Goal: Task Accomplishment & Management: Manage account settings

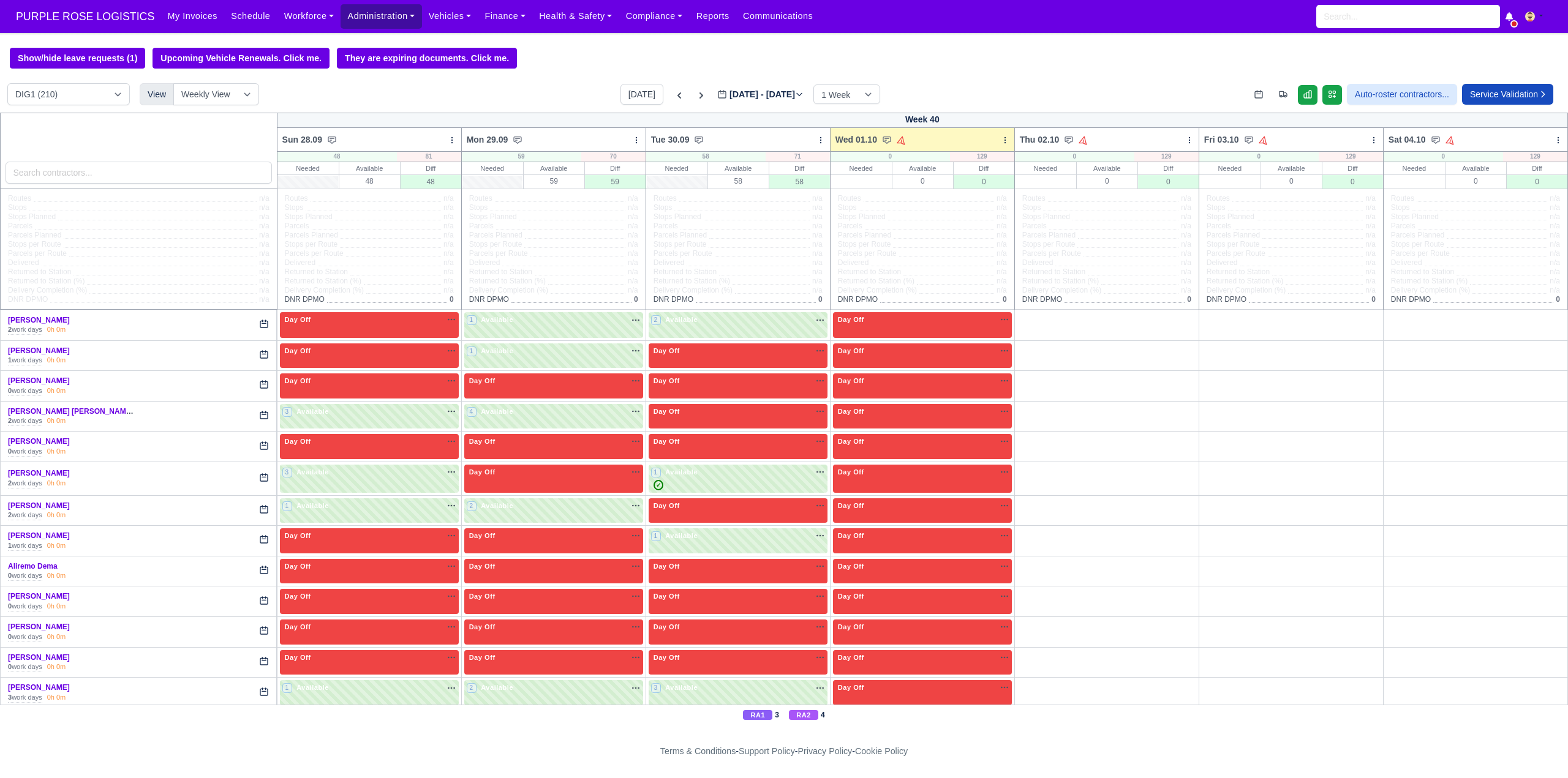
click at [357, 14] on link "Administration" at bounding box center [380, 17] width 81 height 24
click at [278, 15] on link "Workforce" at bounding box center [309, 17] width 64 height 24
click at [299, 44] on link "Manpower" at bounding box center [332, 43] width 99 height 26
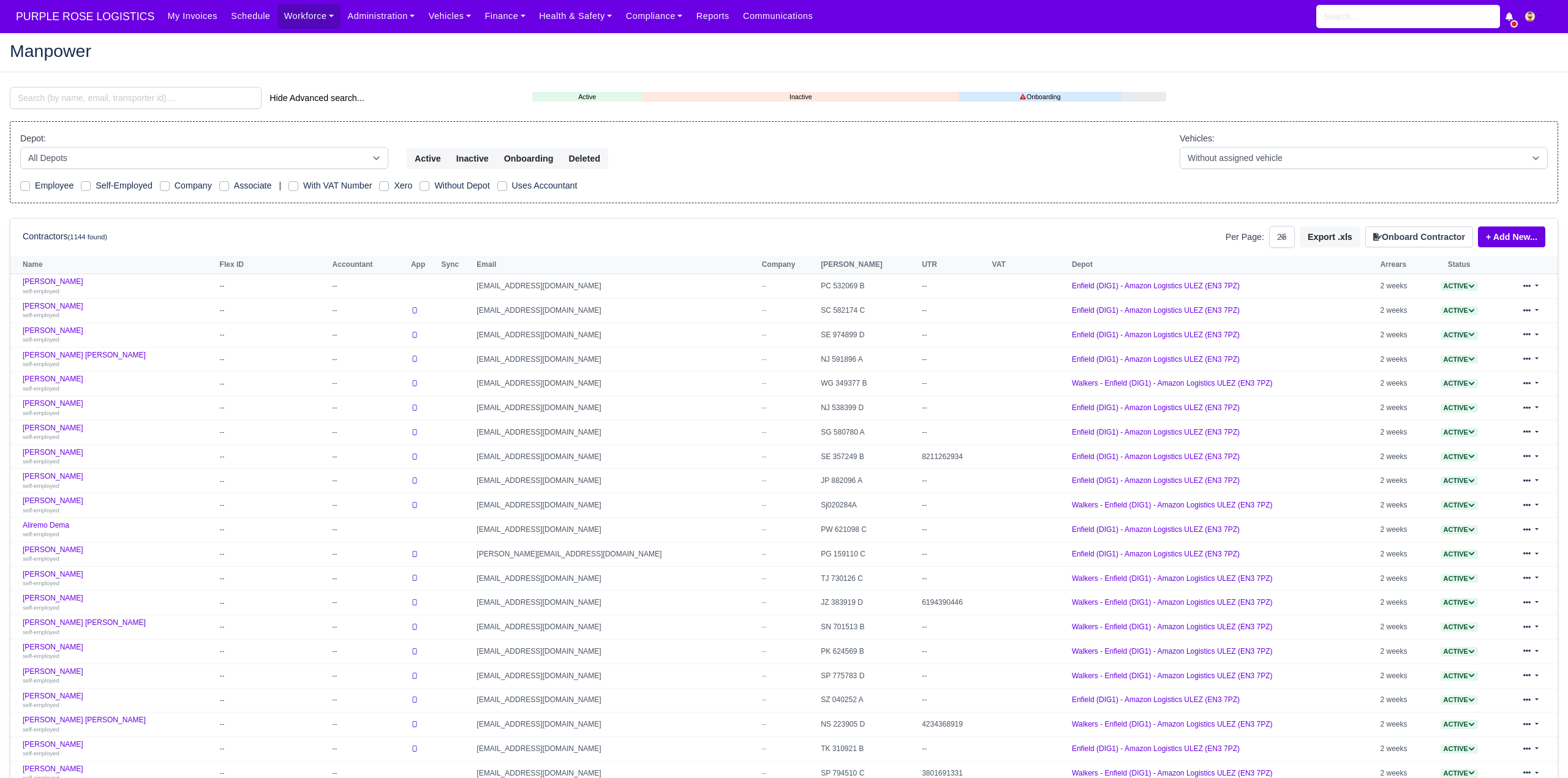
select select "25"
click at [88, 100] on input "search" at bounding box center [135, 98] width 252 height 22
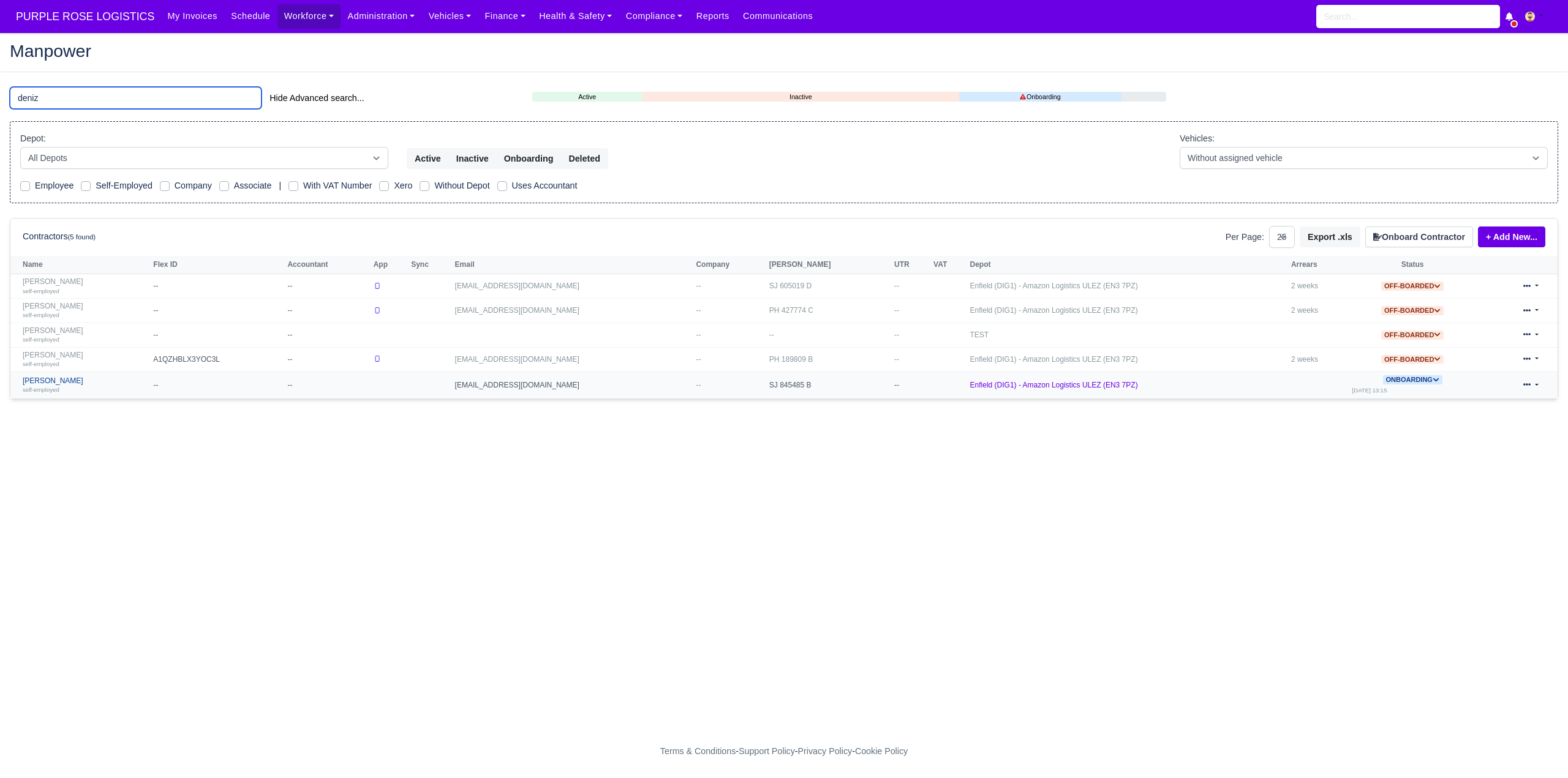
type input "deniz"
click at [65, 383] on link "Deniz Ozmen self-employed" at bounding box center [85, 385] width 124 height 17
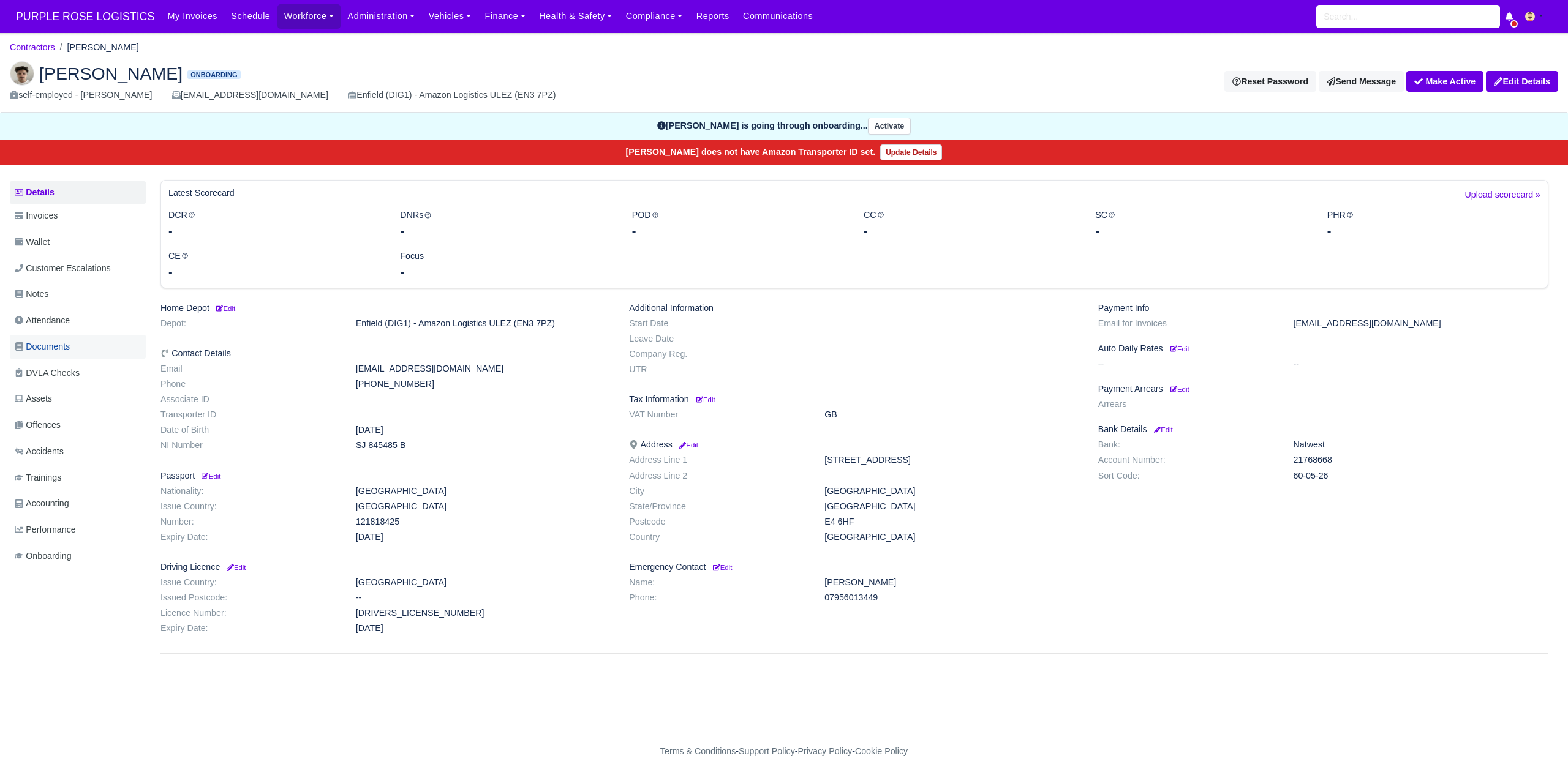
click at [71, 346] on link "Documents" at bounding box center [78, 347] width 136 height 24
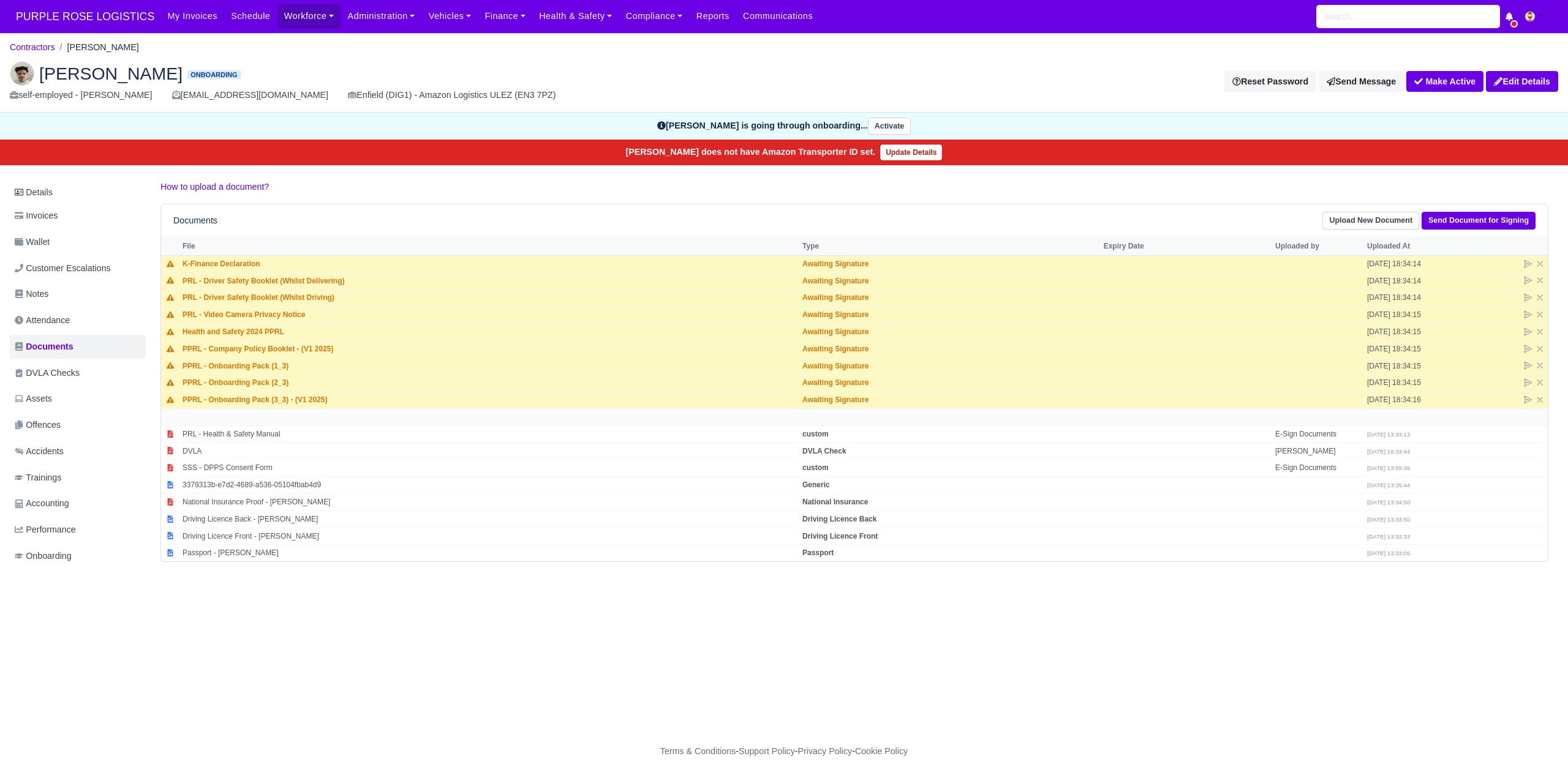
drag, startPoint x: 160, startPoint y: 91, endPoint x: 284, endPoint y: 94, distance: 124.0
click at [284, 94] on div "self-employed - Deniz Ozmen denizozmenlogistics@gmail.com Enfield (DIG1) - Amaz…" at bounding box center [392, 95] width 765 height 14
copy div "[EMAIL_ADDRESS][DOMAIN_NAME]"
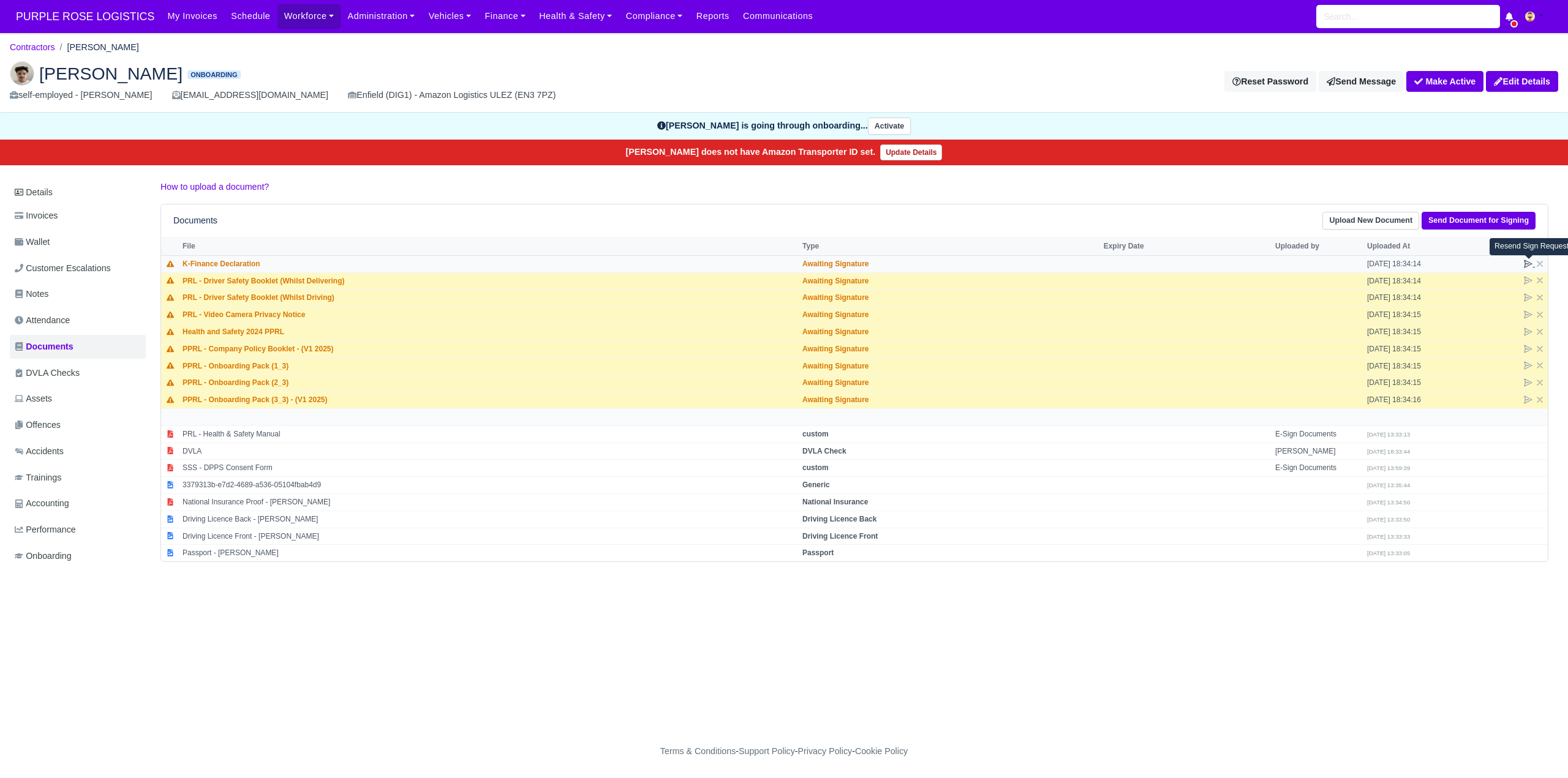
click at [1525, 262] on icon at bounding box center [1528, 263] width 10 height 10
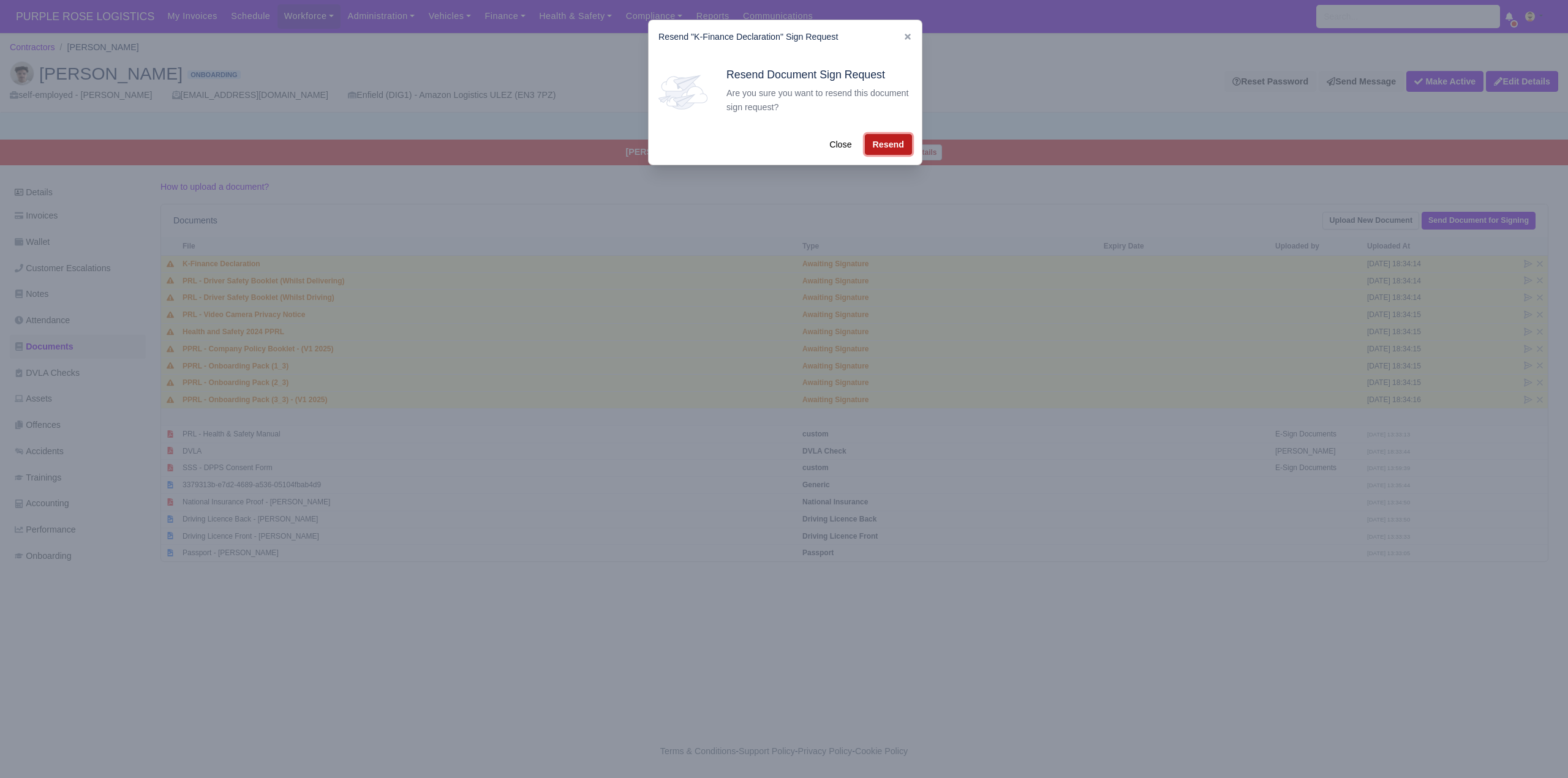
click at [877, 143] on button "Resend" at bounding box center [888, 144] width 47 height 21
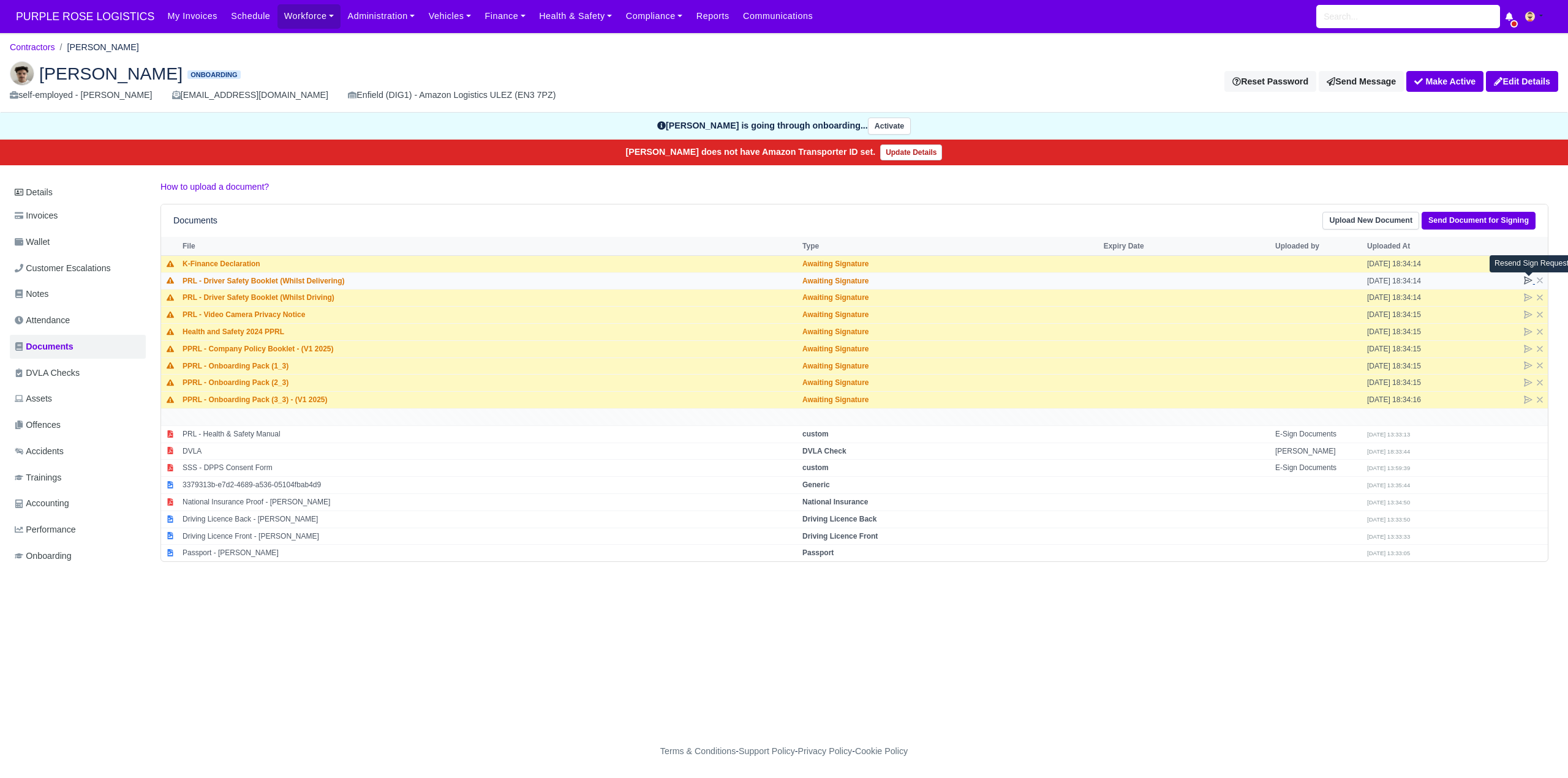
click at [1528, 280] on icon at bounding box center [1528, 281] width 8 height 8
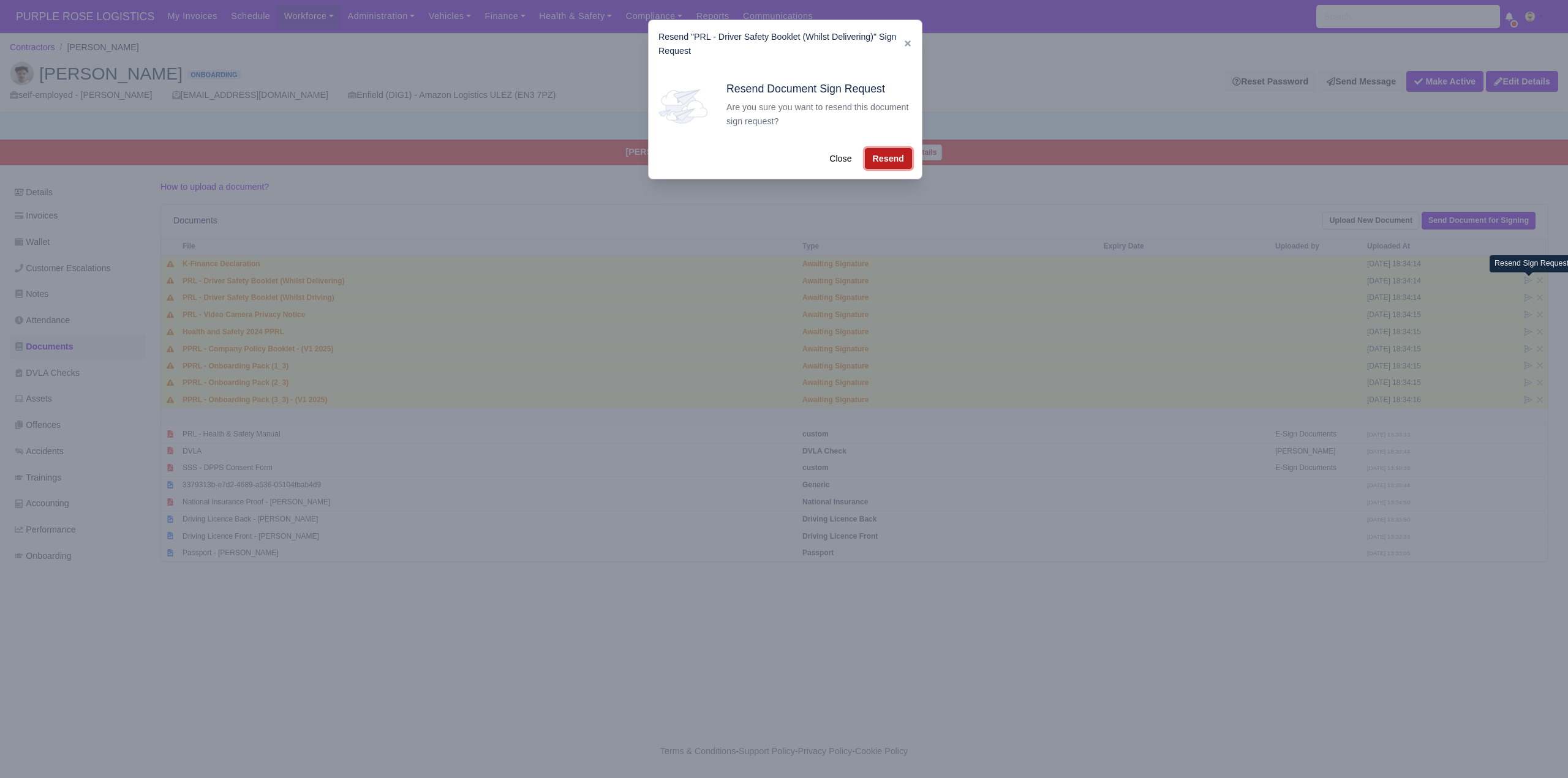
click at [894, 157] on button "Resend" at bounding box center [888, 159] width 47 height 21
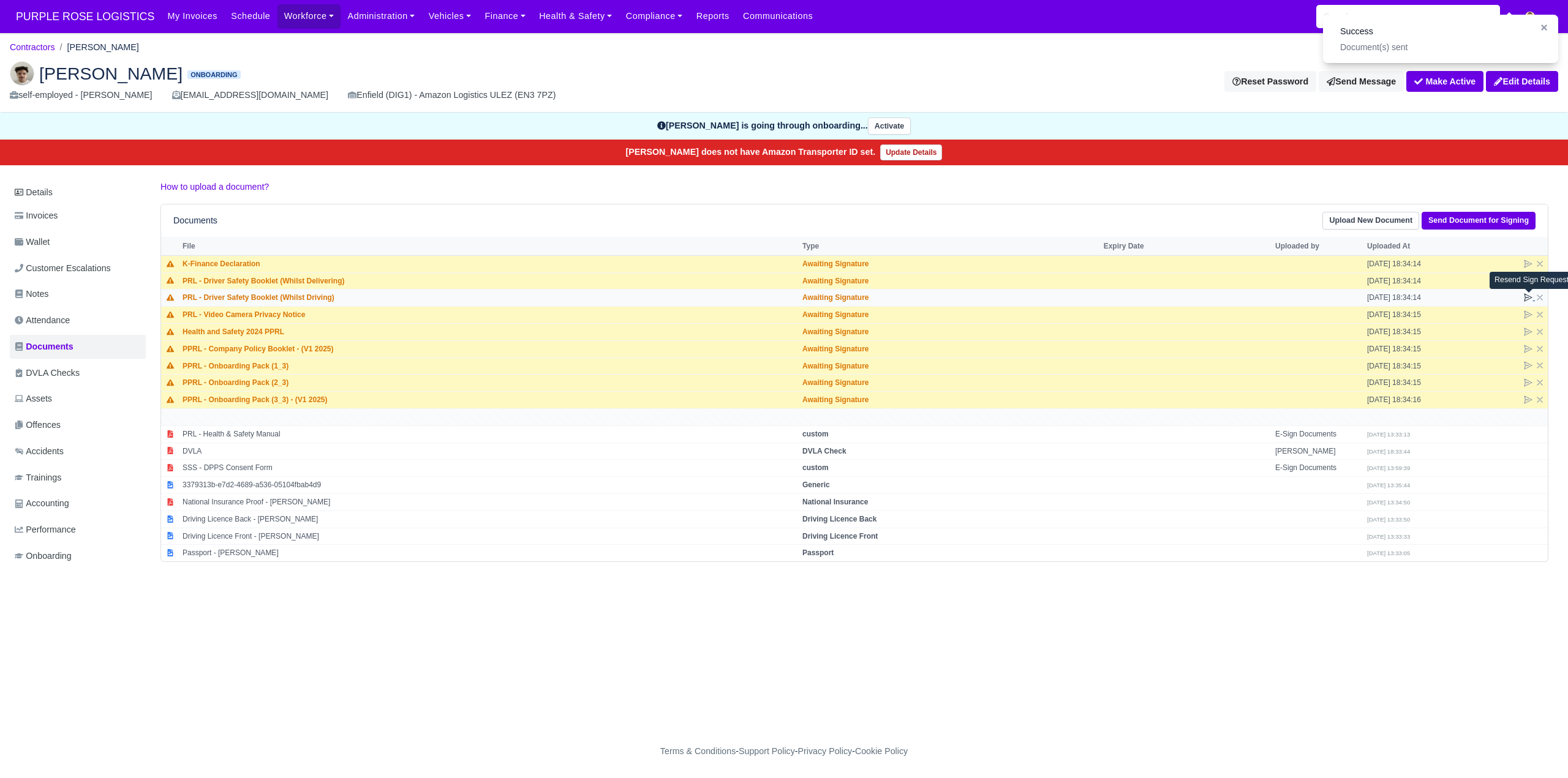
click at [1525, 299] on icon at bounding box center [1528, 297] width 10 height 10
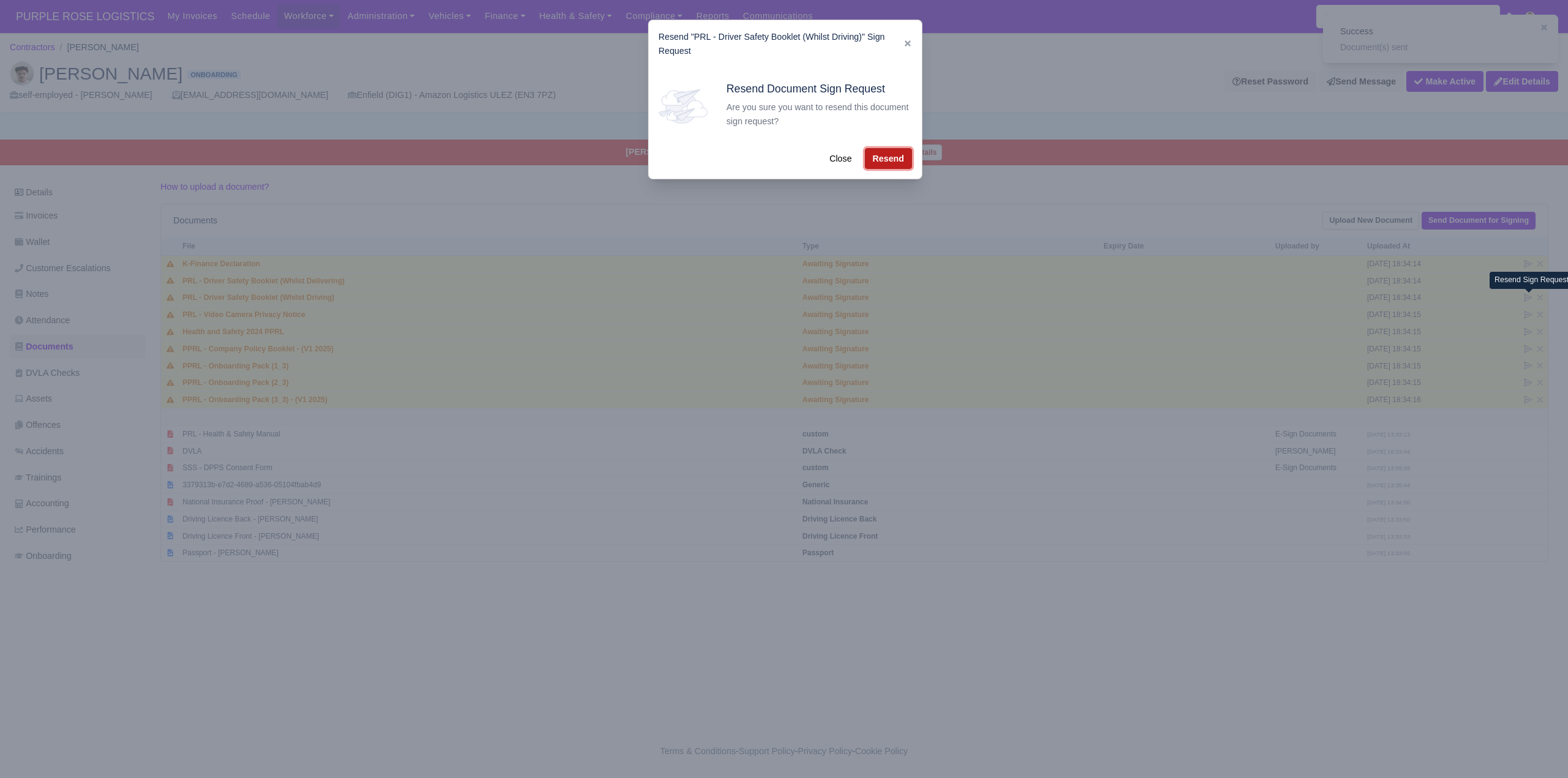
click at [890, 156] on button "Resend" at bounding box center [888, 159] width 47 height 21
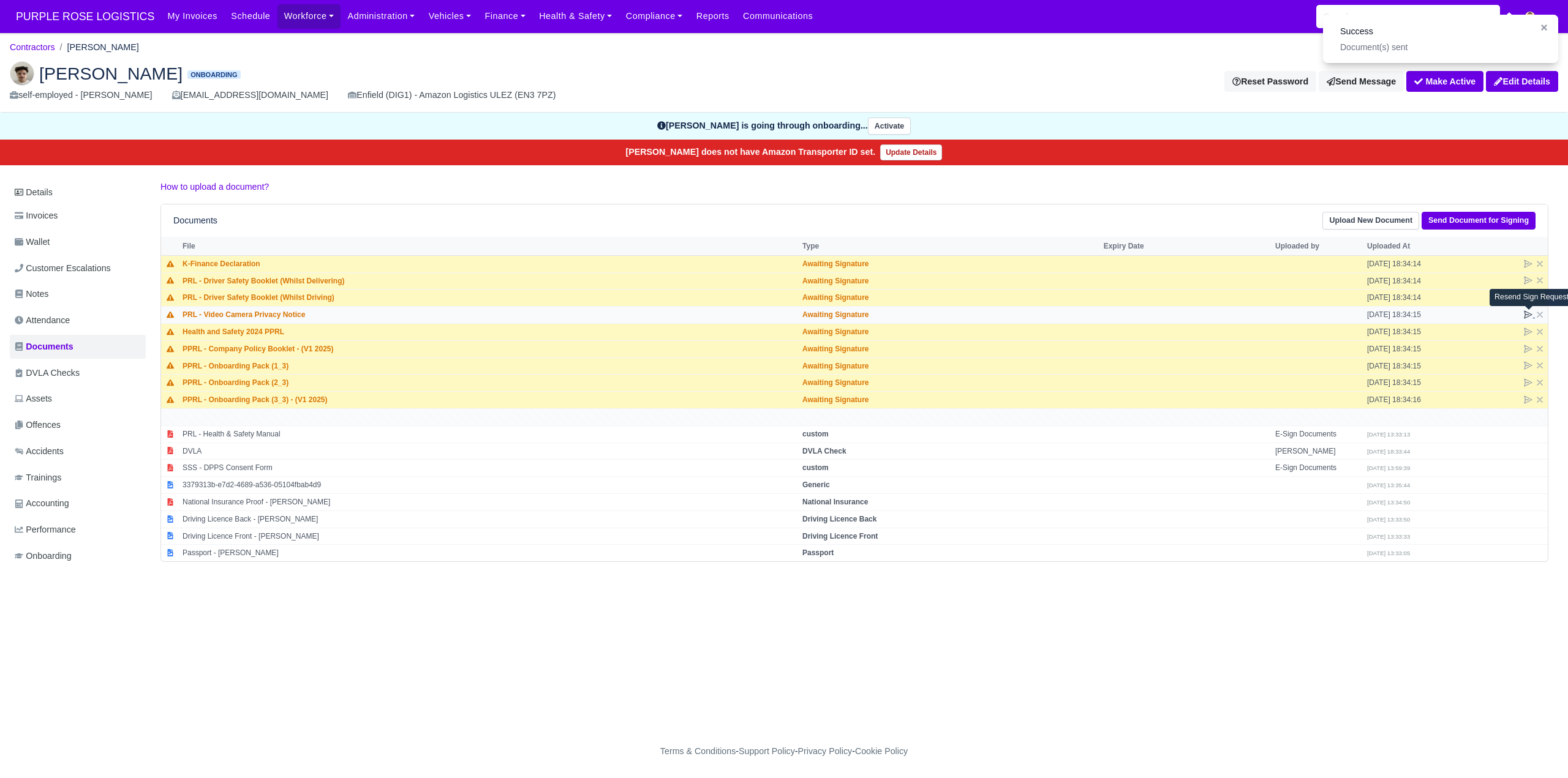
click at [1524, 316] on icon at bounding box center [1528, 315] width 8 height 8
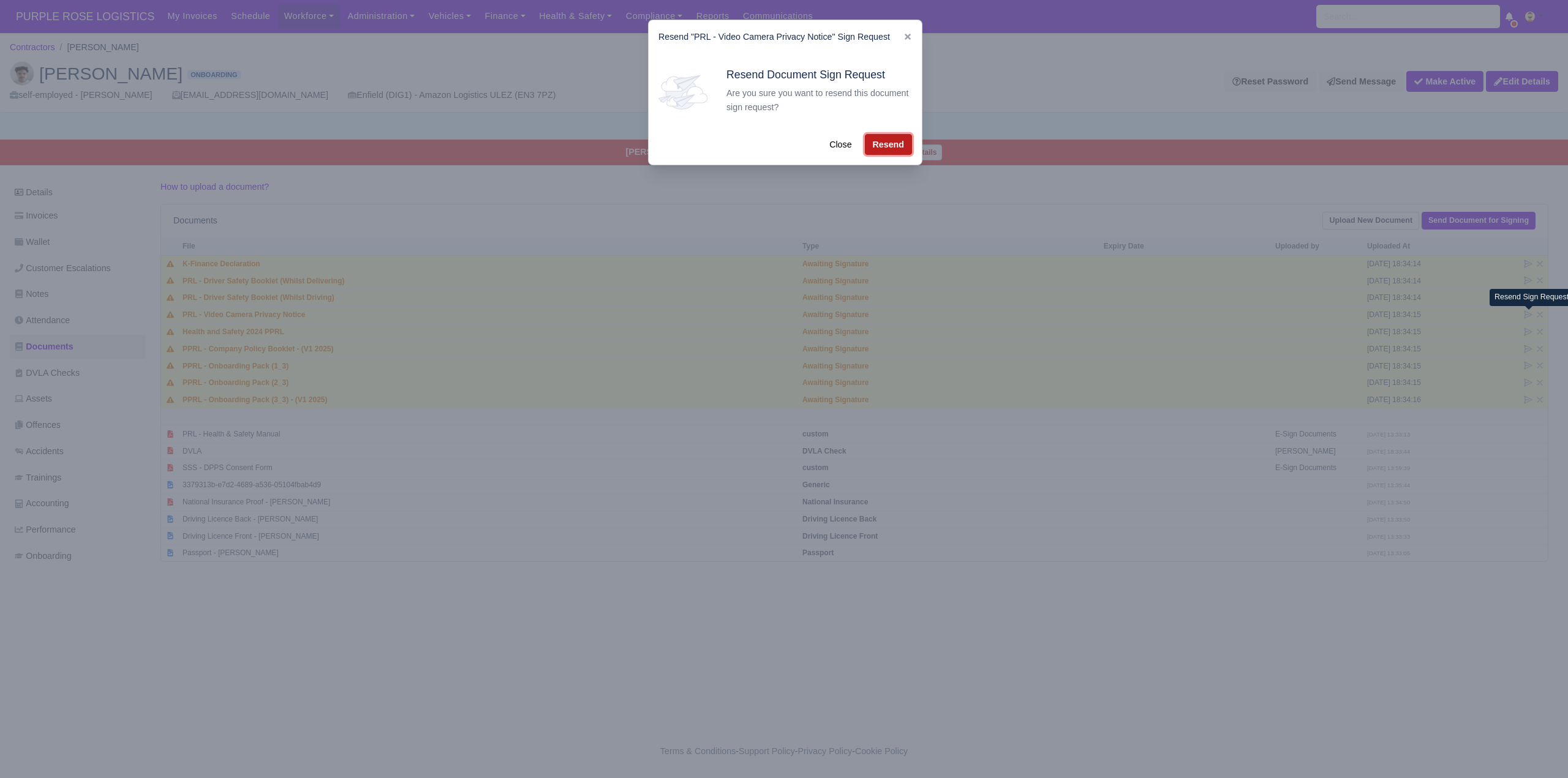
click at [894, 142] on button "Resend" at bounding box center [888, 144] width 47 height 21
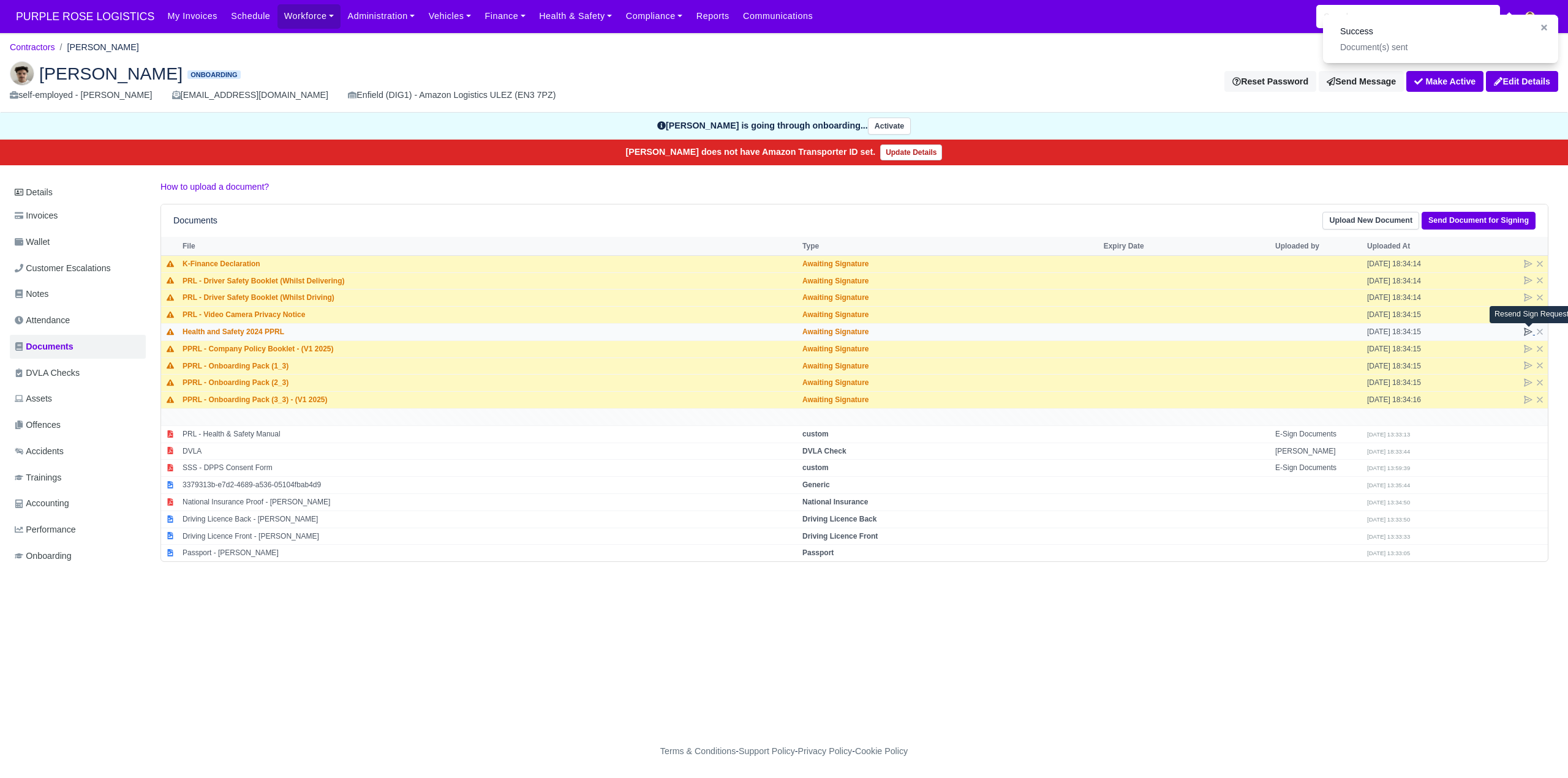
click at [1527, 332] on icon at bounding box center [1528, 332] width 8 height 8
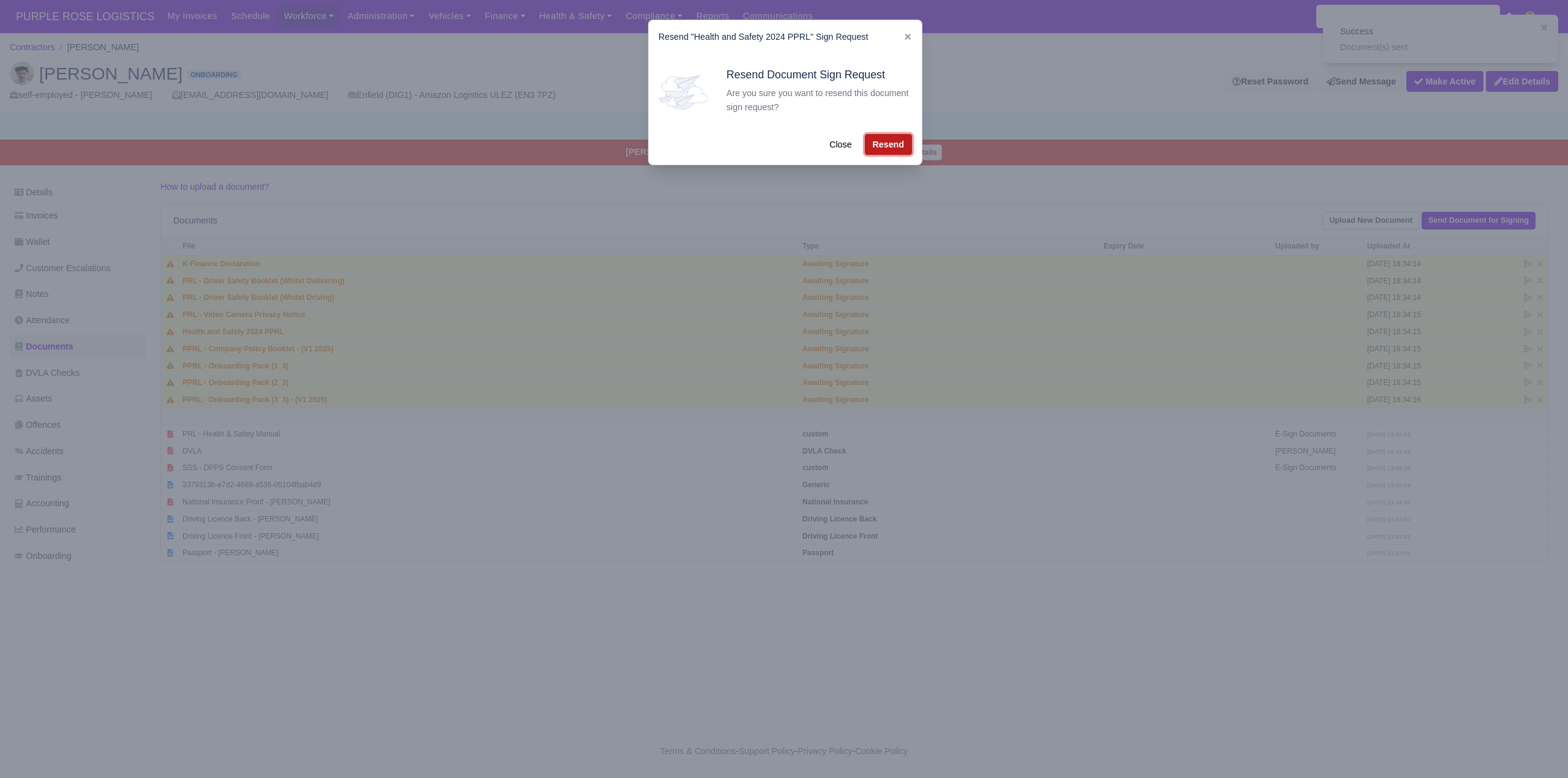
click at [884, 149] on button "Resend" at bounding box center [888, 144] width 47 height 21
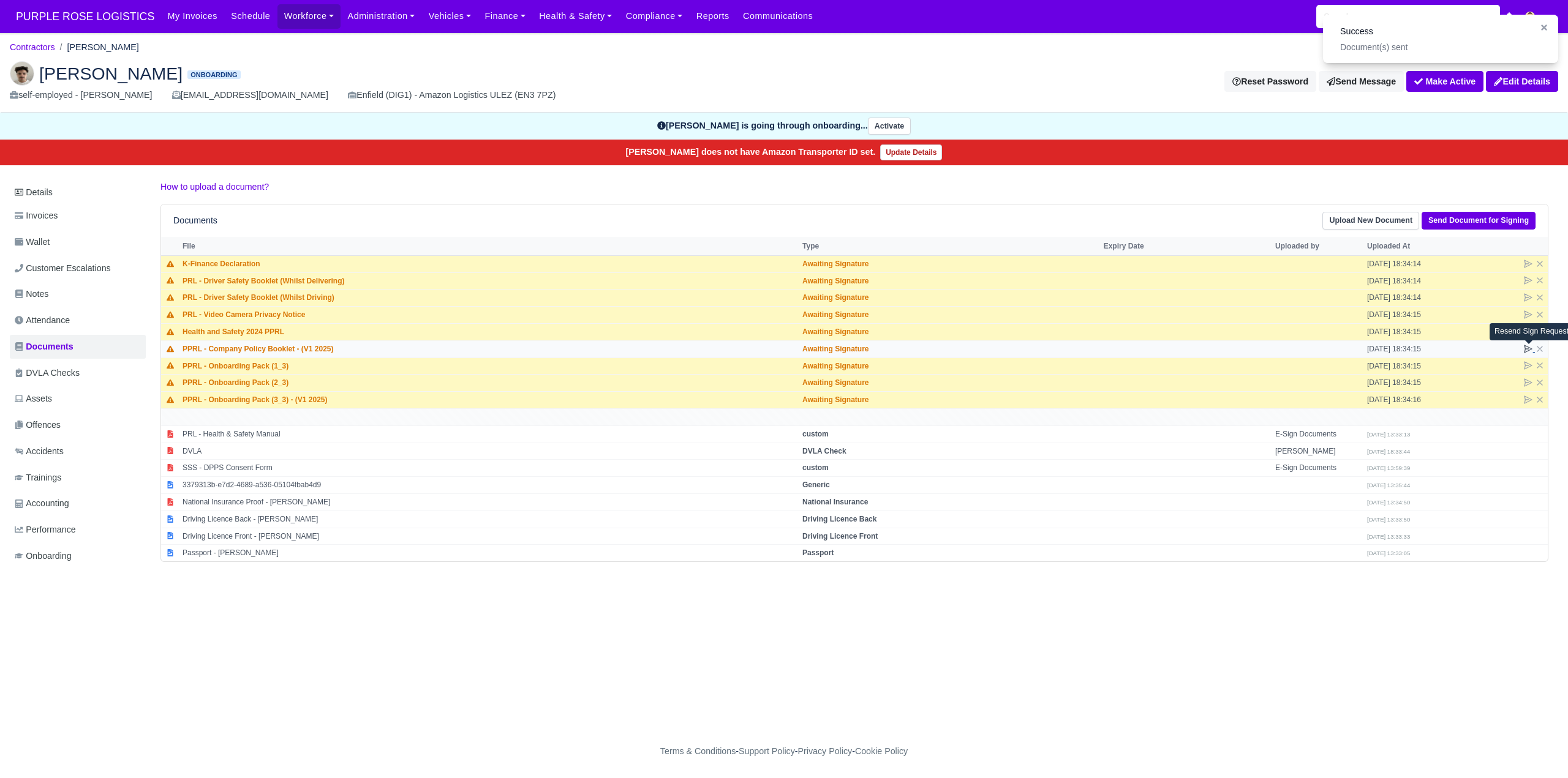
click at [1523, 348] on icon at bounding box center [1528, 349] width 10 height 10
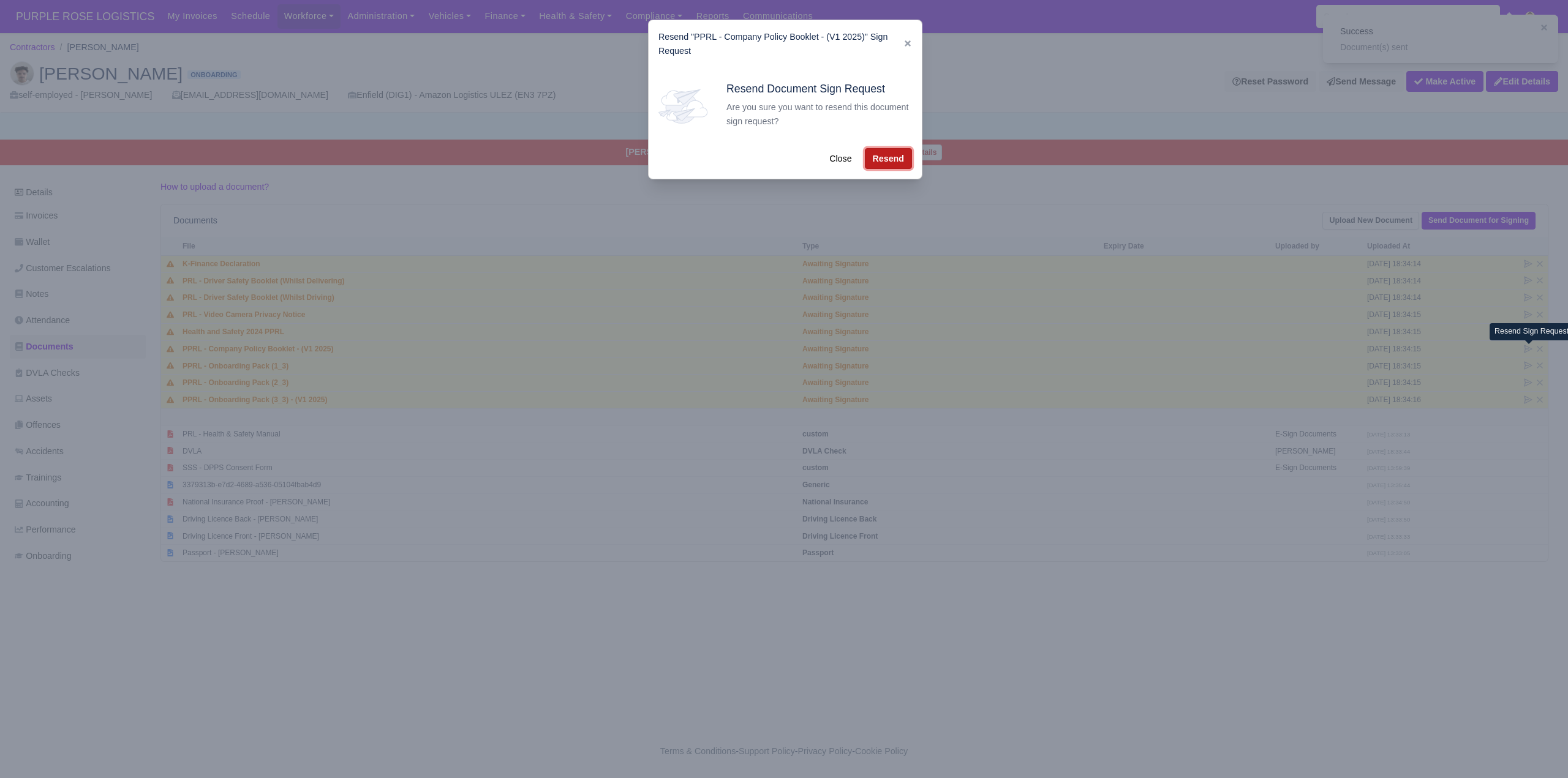
click at [894, 156] on button "Resend" at bounding box center [888, 159] width 47 height 21
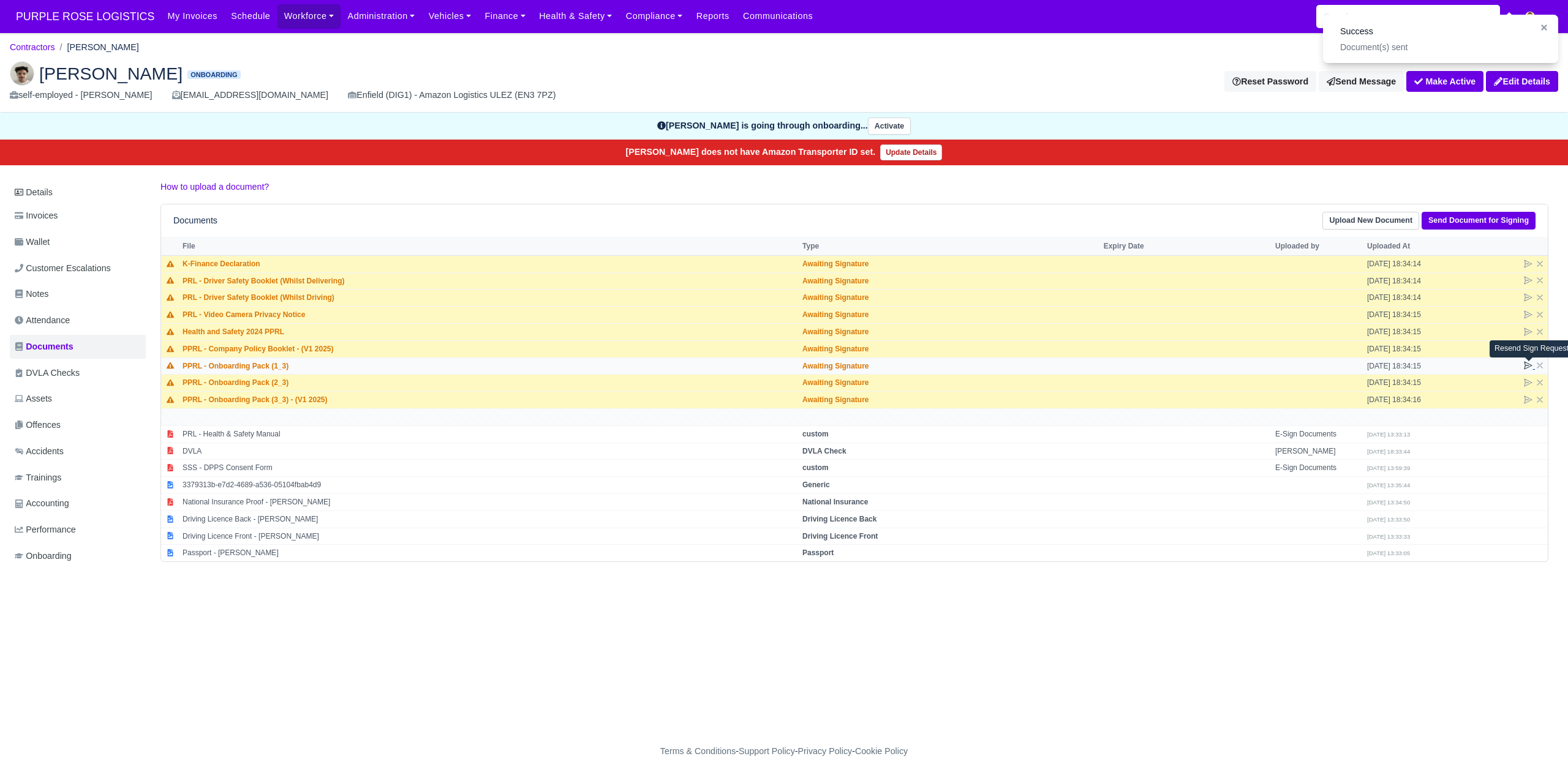
click at [1523, 366] on icon at bounding box center [1528, 365] width 10 height 10
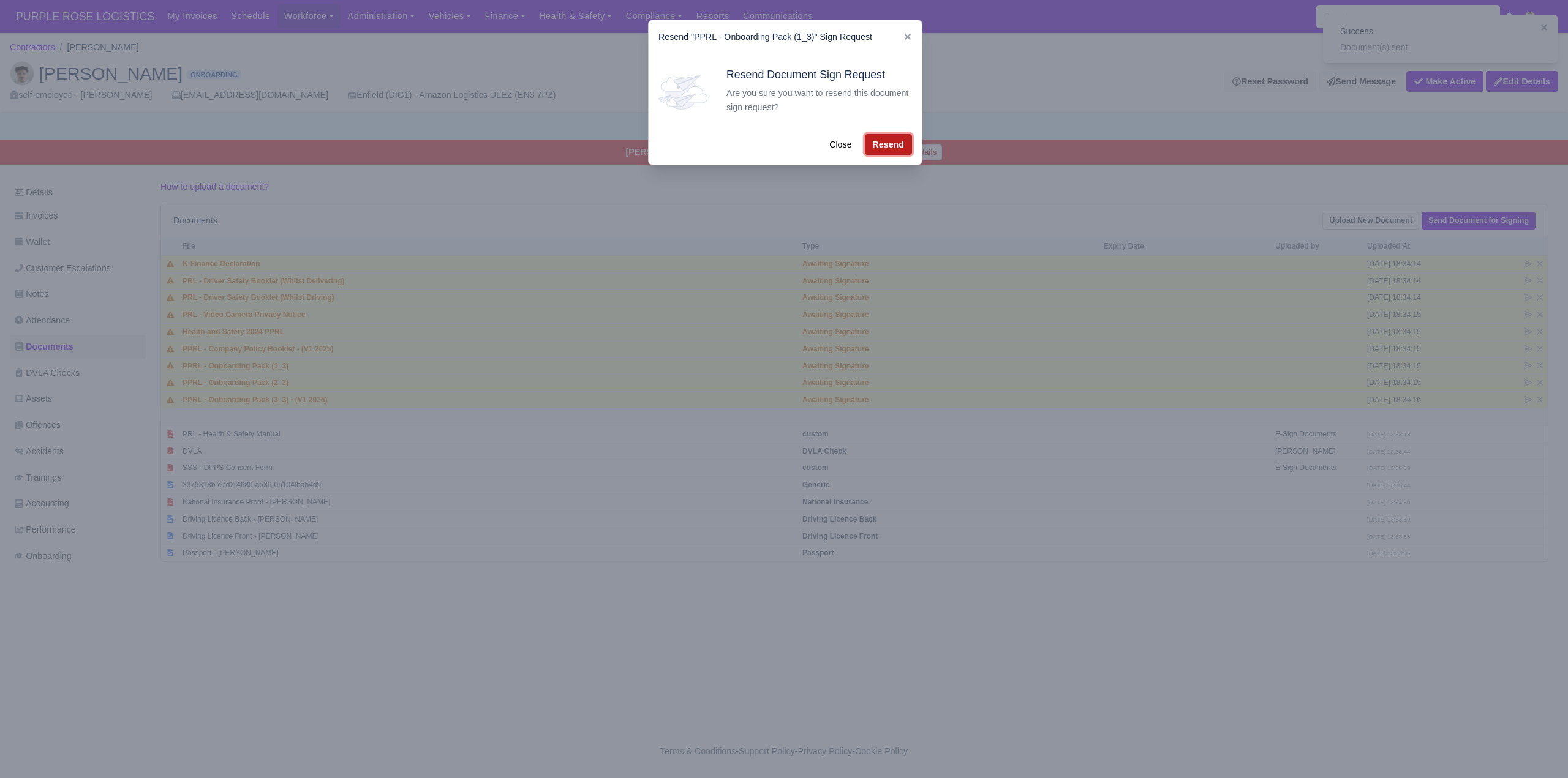
click at [888, 152] on button "Resend" at bounding box center [888, 144] width 47 height 21
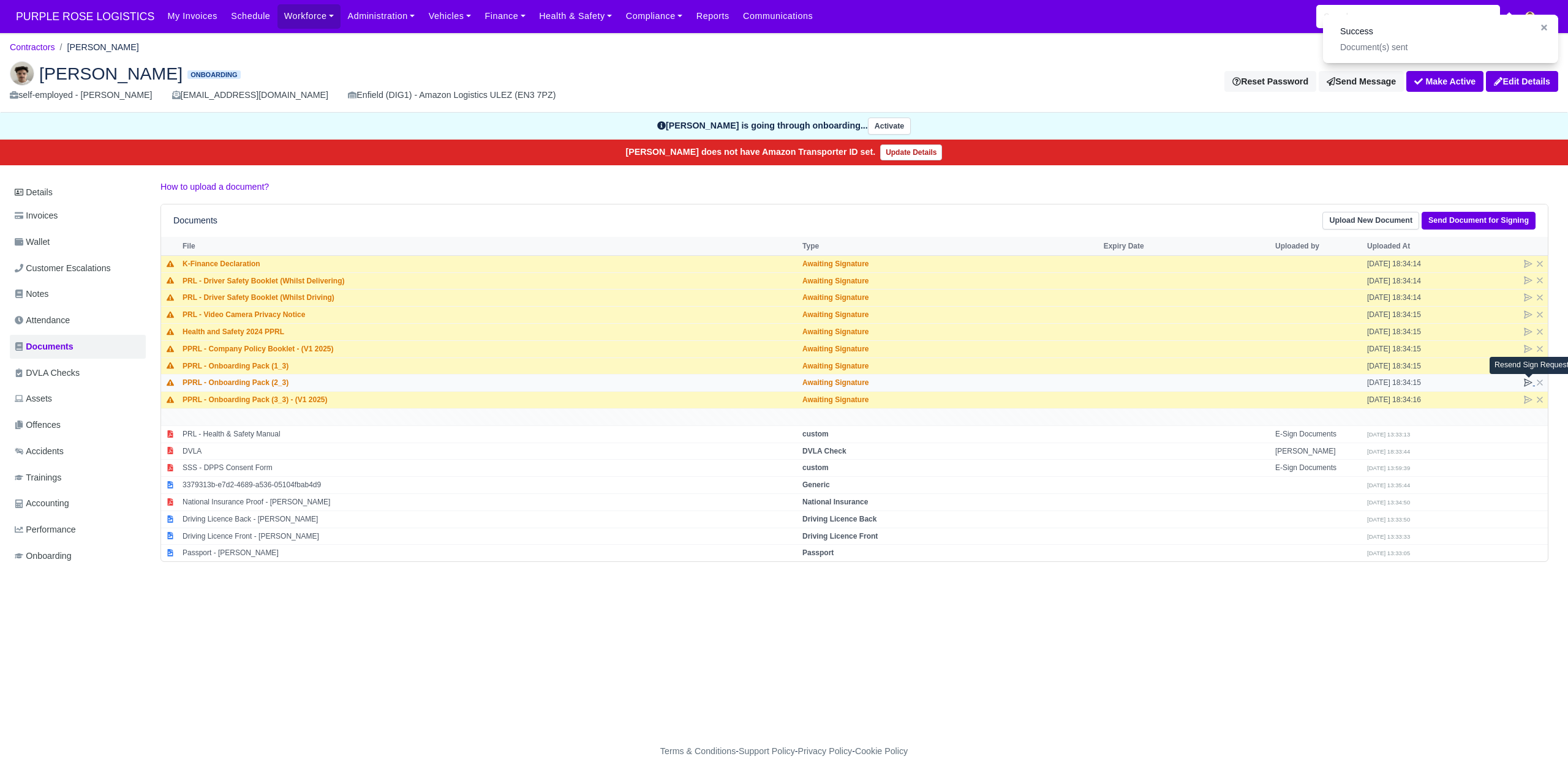
click at [1527, 384] on icon at bounding box center [1528, 383] width 8 height 8
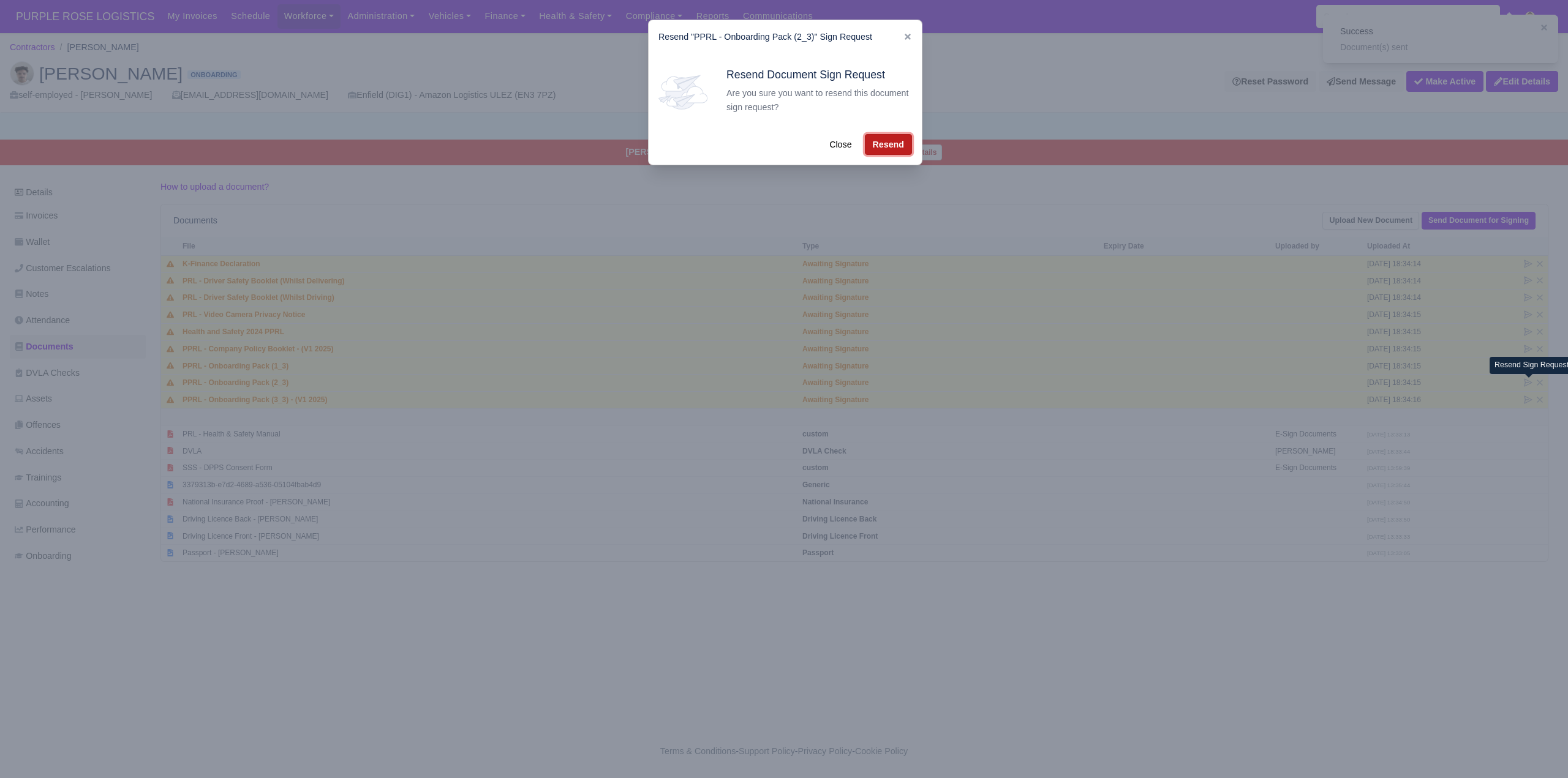
click at [890, 141] on button "Resend" at bounding box center [888, 144] width 47 height 21
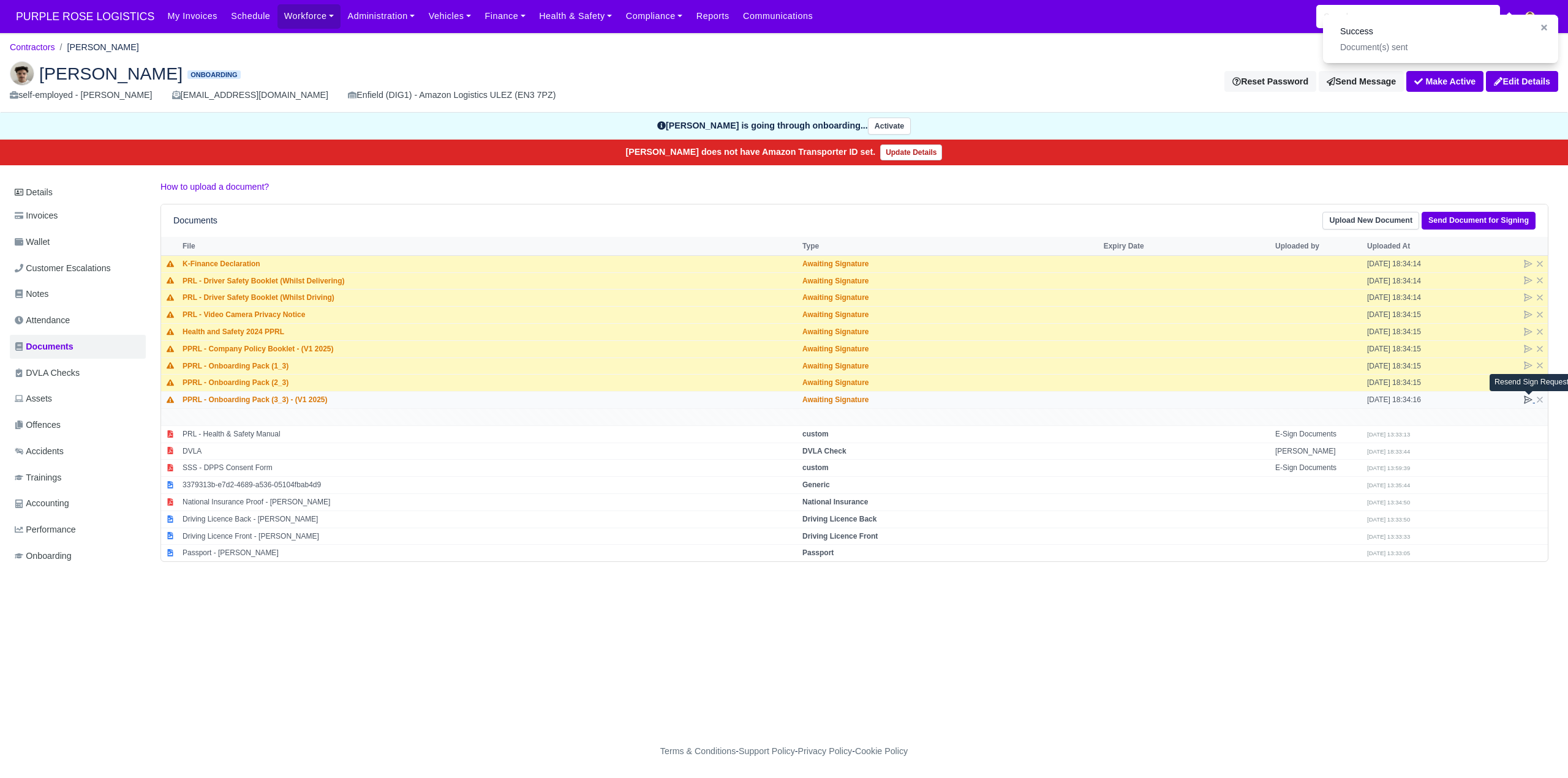
click at [1526, 403] on icon at bounding box center [1528, 400] width 8 height 8
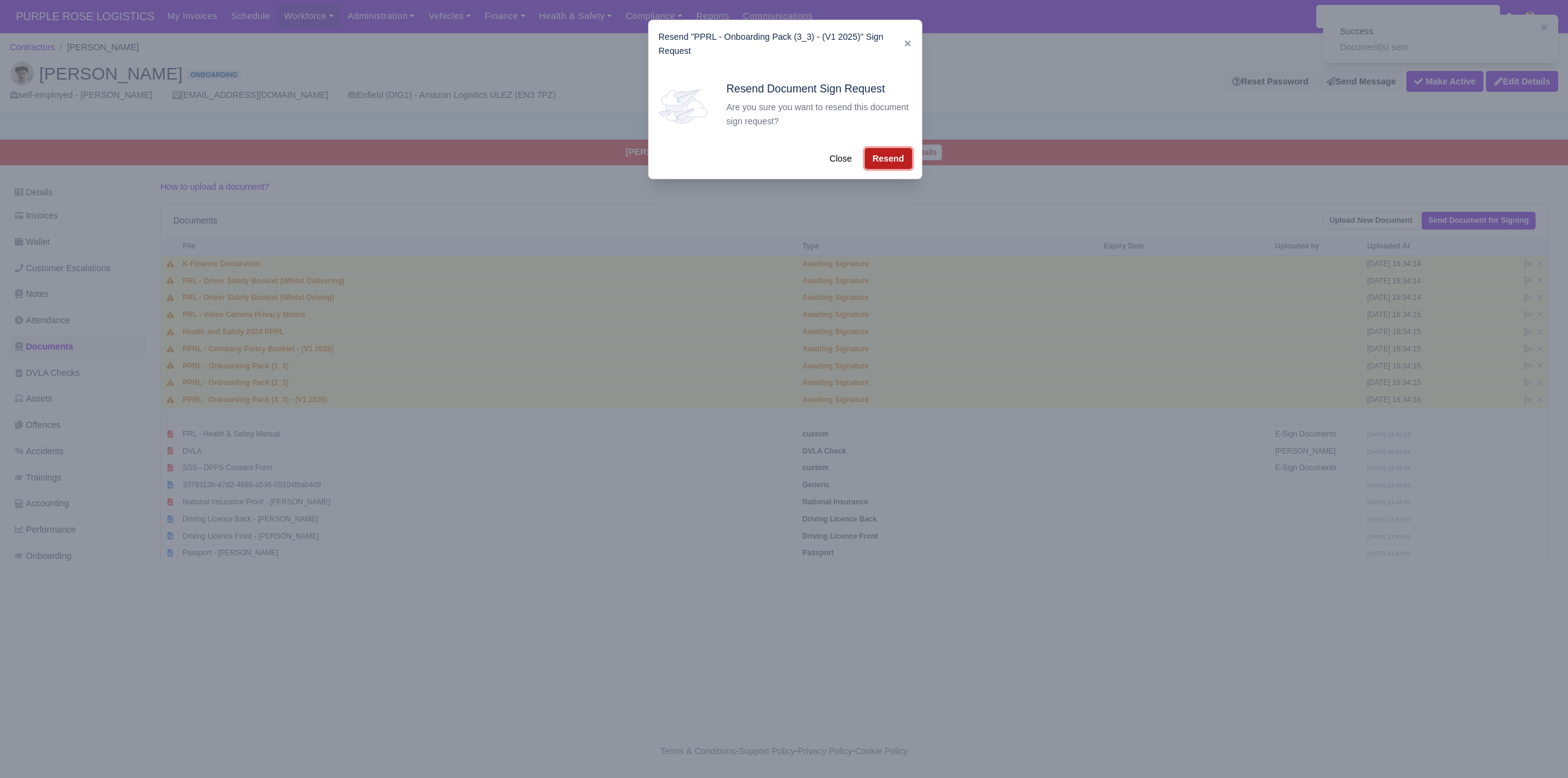
click at [899, 160] on button "Resend" at bounding box center [888, 159] width 47 height 21
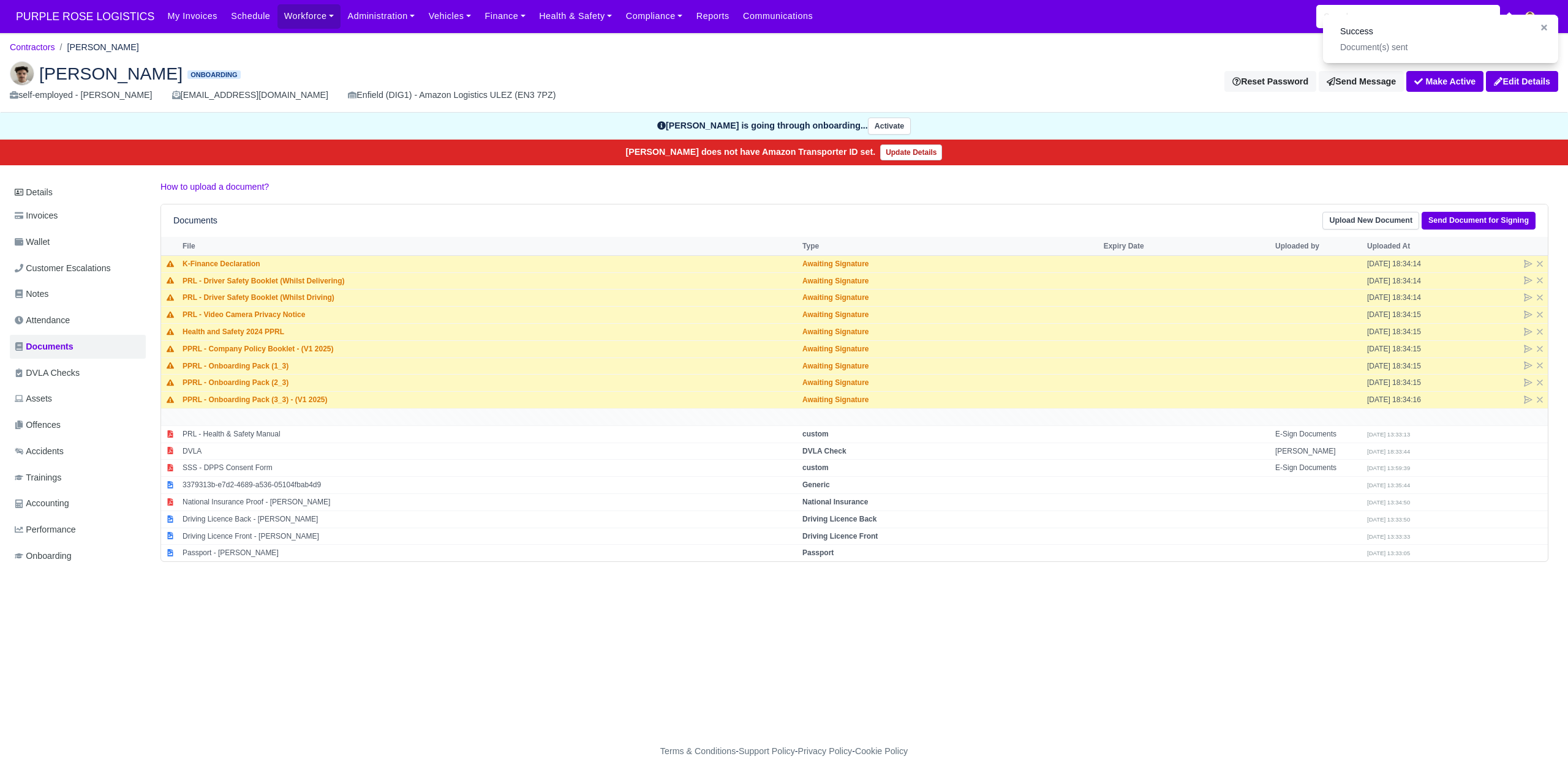
click at [1233, 655] on main "Contractors Deniz Ozmen Deniz Ozmen Onboarding self-employed - Deniz Ozmen deni…" at bounding box center [784, 386] width 1568 height 677
click at [979, 660] on main "Contractors Deniz Ozmen Deniz Ozmen Onboarding self-employed - Deniz Ozmen deni…" at bounding box center [784, 386] width 1568 height 677
click at [979, 661] on main "Contractors Deniz Ozmen Deniz Ozmen Onboarding self-employed - Deniz Ozmen deni…" at bounding box center [784, 386] width 1568 height 677
click at [318, 641] on main "Contractors Deniz Ozmen Deniz Ozmen Onboarding self-employed - Deniz Ozmen deni…" at bounding box center [784, 386] width 1568 height 677
click at [368, 614] on main "Contractors Deniz Ozmen Deniz Ozmen Onboarding self-employed - Deniz Ozmen deni…" at bounding box center [784, 386] width 1568 height 677
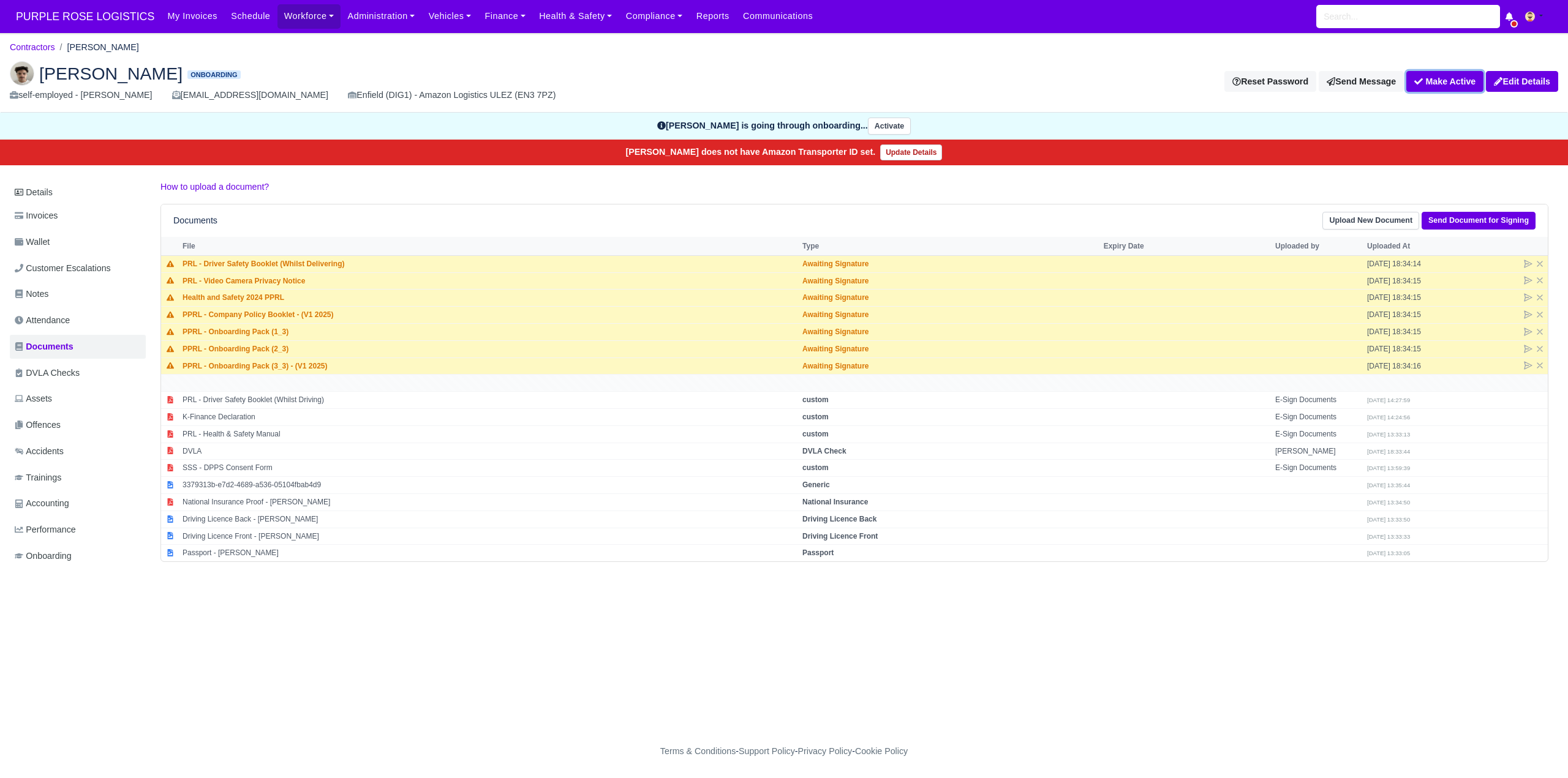
drag, startPoint x: 1435, startPoint y: 79, endPoint x: 1429, endPoint y: 78, distance: 6.1
click at [1436, 79] on button "Make Active" at bounding box center [1445, 82] width 77 height 21
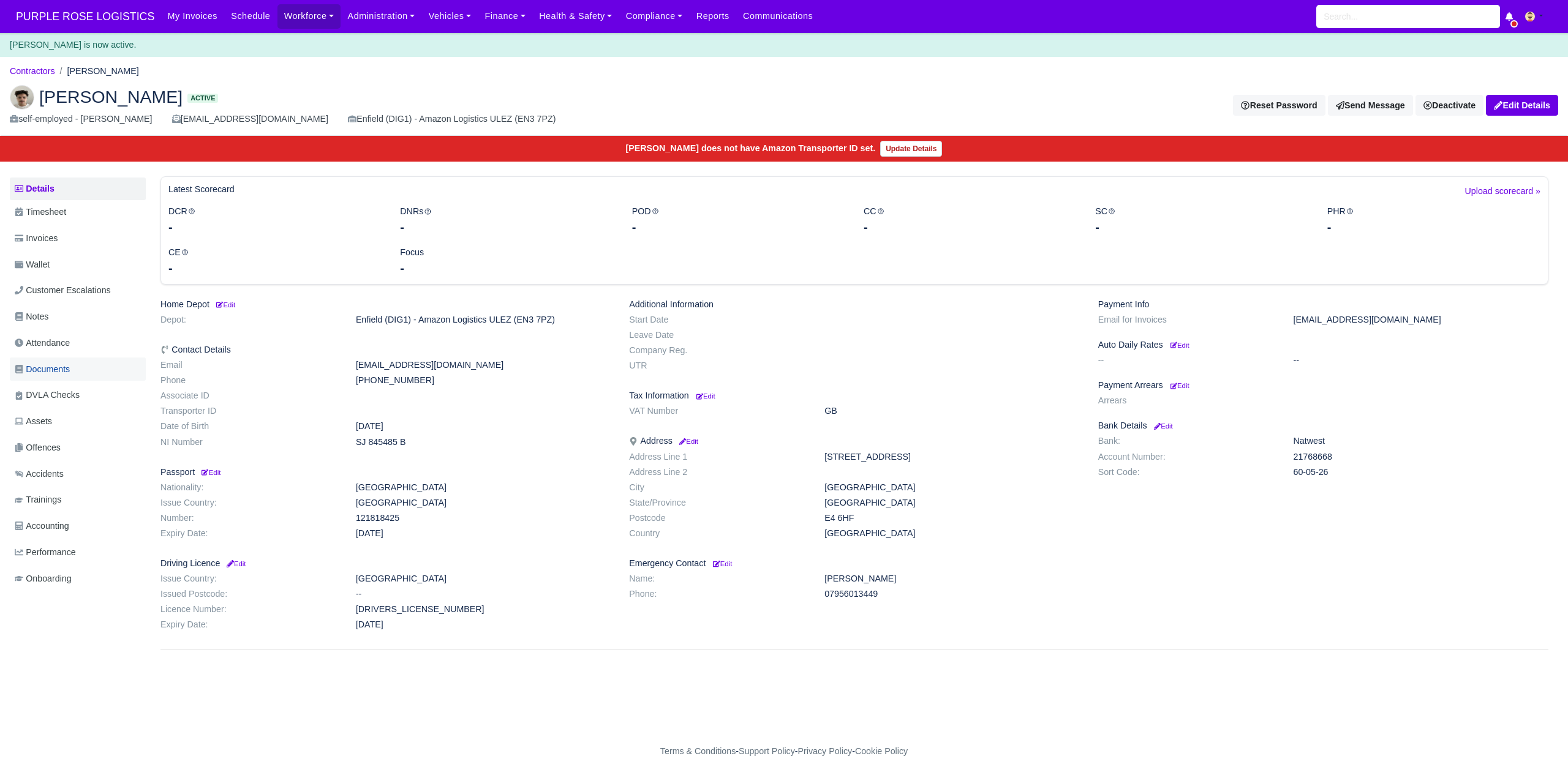
click at [56, 370] on span "Documents" at bounding box center [42, 369] width 55 height 14
